Goal: Information Seeking & Learning: Learn about a topic

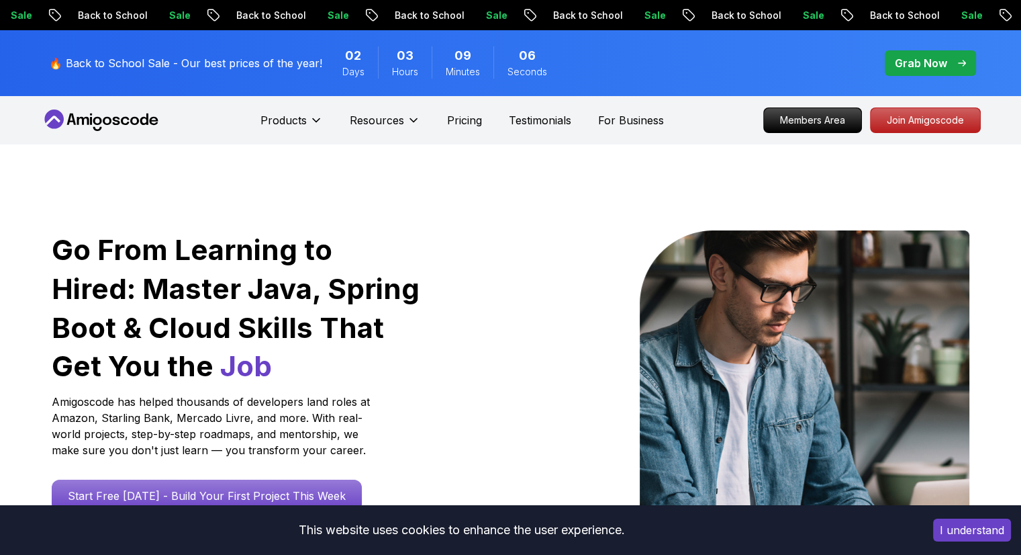
click at [379, 116] on p "Resources" at bounding box center [377, 120] width 54 height 16
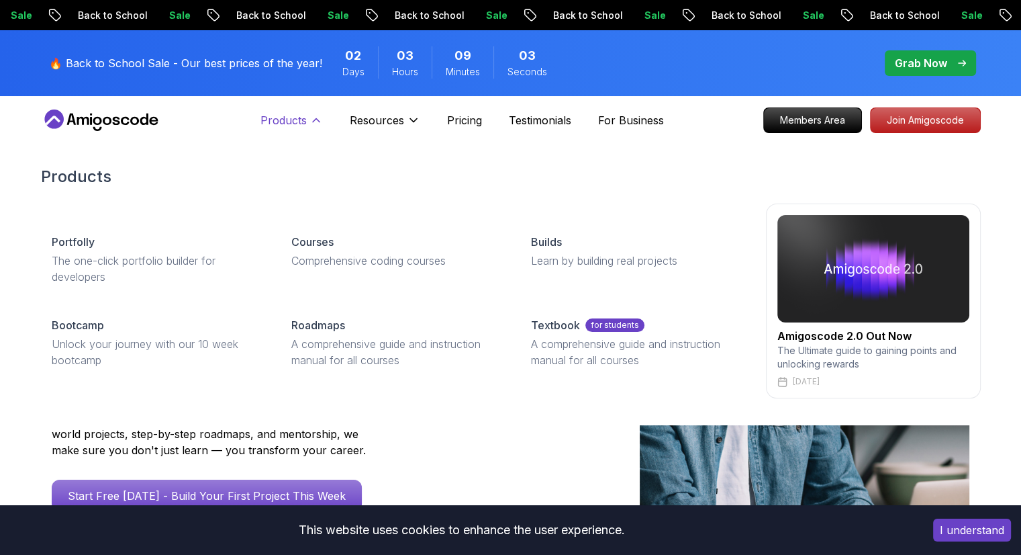
click at [312, 113] on icon at bounding box center [316, 119] width 13 height 13
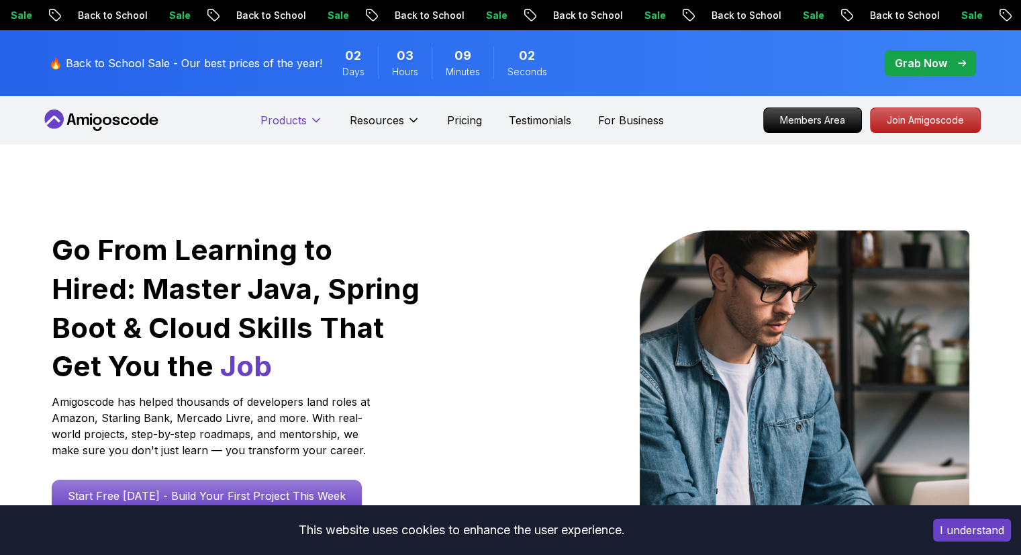
click at [312, 113] on icon at bounding box center [316, 119] width 13 height 13
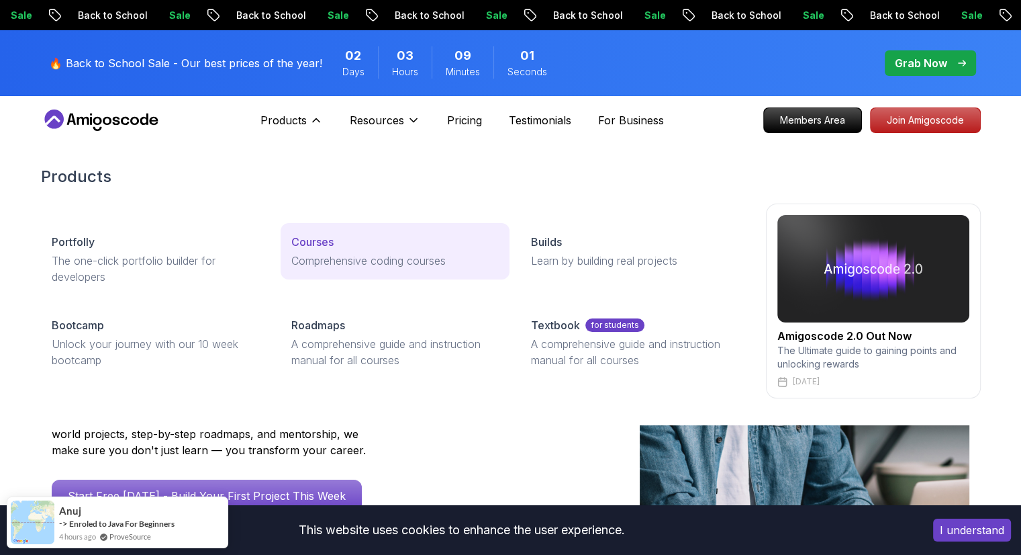
click at [340, 244] on div "Courses" at bounding box center [395, 242] width 208 height 16
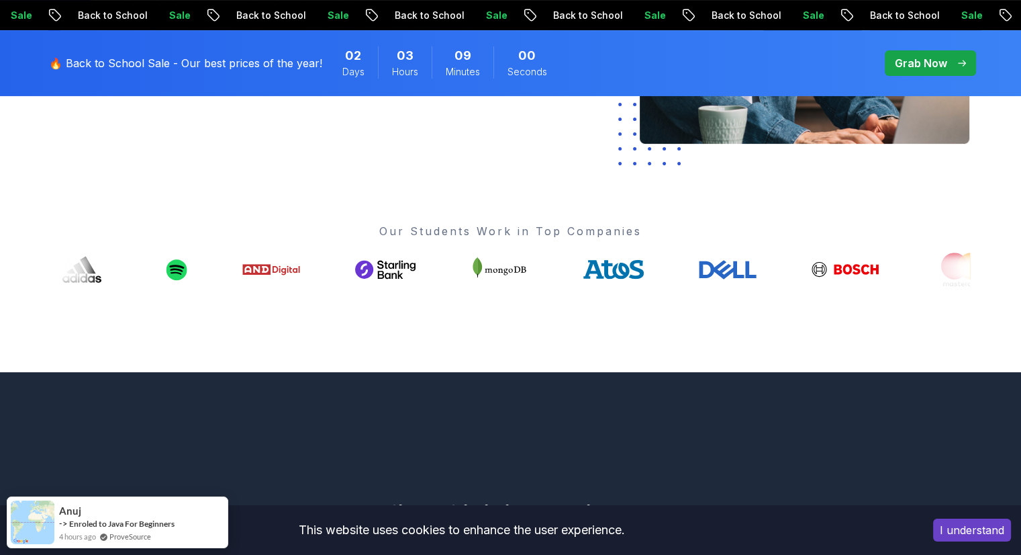
scroll to position [438, 0]
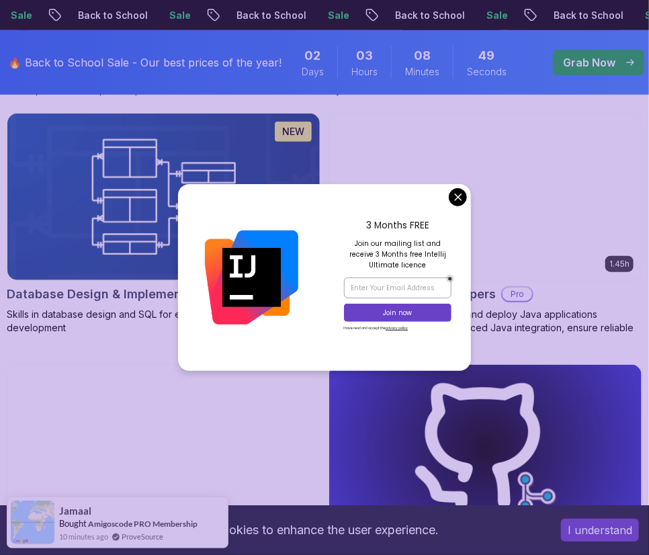
scroll to position [1876, 0]
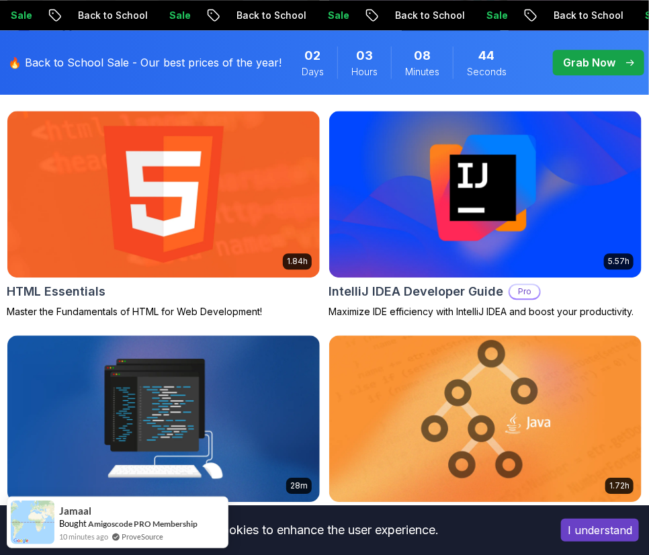
scroll to position [2606, 0]
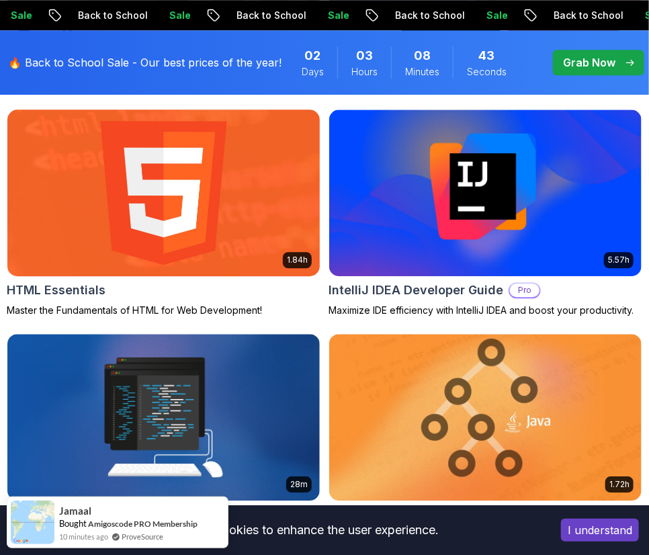
click at [204, 179] on img at bounding box center [163, 192] width 328 height 175
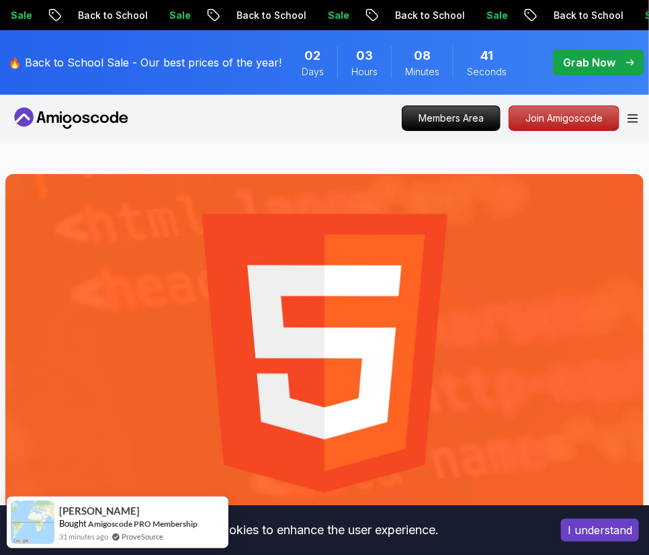
click at [256, 291] on img at bounding box center [324, 353] width 638 height 359
click at [392, 342] on img at bounding box center [324, 353] width 638 height 359
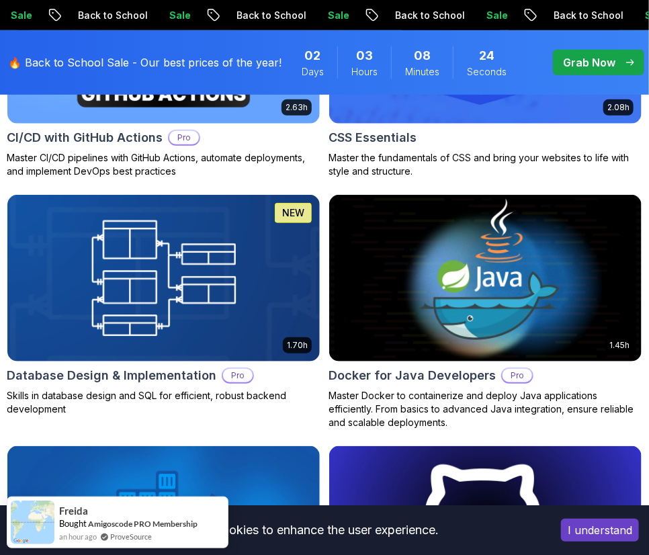
scroll to position [1795, 0]
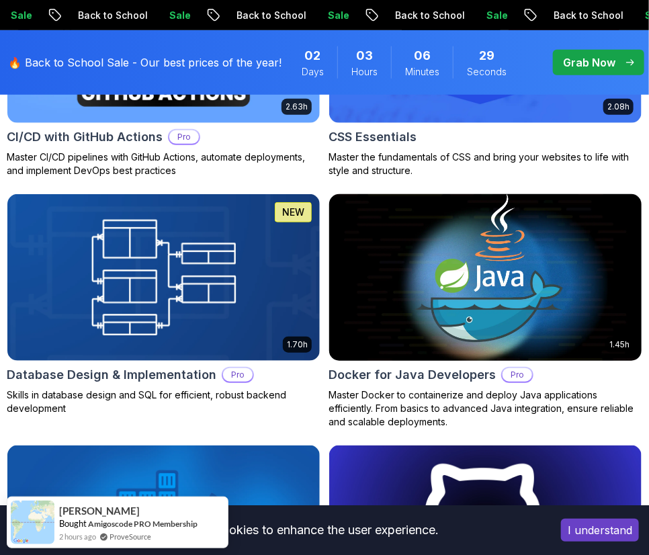
click at [481, 318] on img at bounding box center [485, 277] width 328 height 175
